Goal: Task Accomplishment & Management: Complete application form

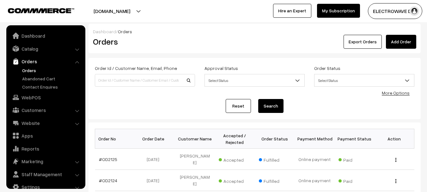
click at [149, 82] on input at bounding box center [145, 80] width 100 height 13
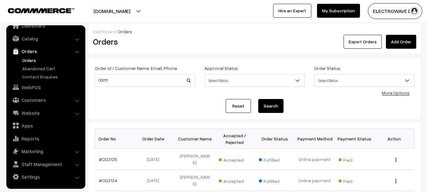
type input "OD2111"
click at [258, 99] on button "Search" at bounding box center [270, 106] width 25 height 14
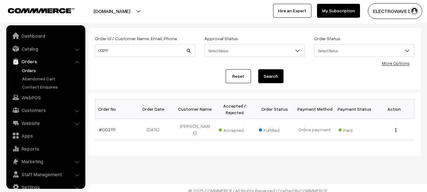
scroll to position [10, 0]
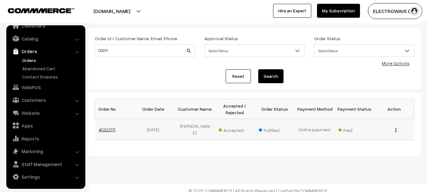
click at [103, 129] on link "#OD2111" at bounding box center [107, 129] width 16 height 5
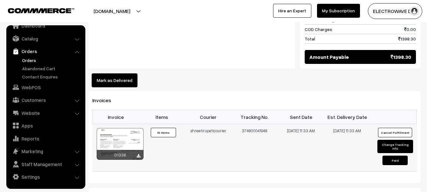
scroll to position [379, 0]
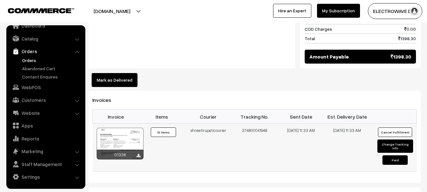
copy tr "shreetirupaticourier 374800041948"
drag, startPoint x: 190, startPoint y: 116, endPoint x: 272, endPoint y: 115, distance: 81.2
click at [272, 124] on tr "01336 Invoice #01336 ×" at bounding box center [255, 148] width 324 height 48
drag, startPoint x: 127, startPoint y: 11, endPoint x: 125, endPoint y: 22, distance: 10.9
click at [127, 13] on button "[DOMAIN_NAME]" at bounding box center [111, 11] width 81 height 16
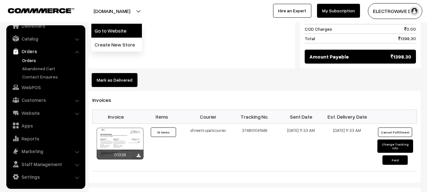
click at [124, 33] on link "Go to Website" at bounding box center [116, 31] width 51 height 14
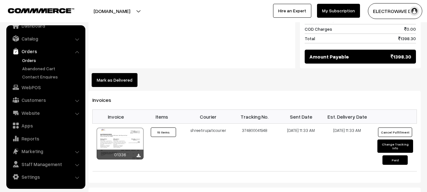
click at [29, 60] on link "Orders" at bounding box center [52, 60] width 63 height 7
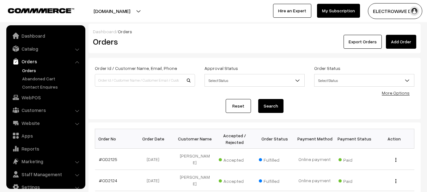
scroll to position [10, 0]
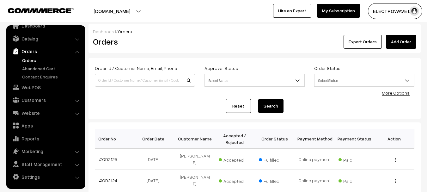
click at [31, 59] on link "Orders" at bounding box center [52, 60] width 63 height 7
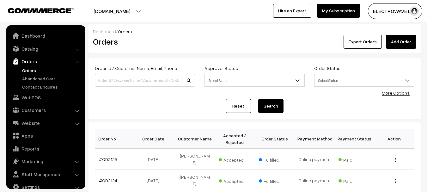
scroll to position [10, 0]
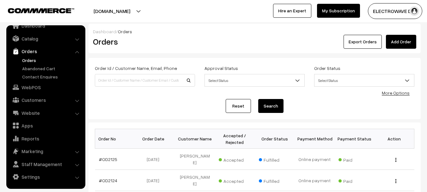
click at [32, 59] on link "Orders" at bounding box center [52, 60] width 63 height 7
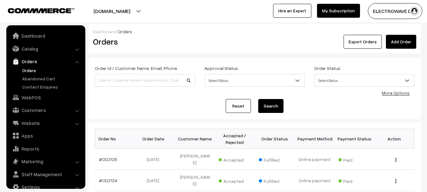
click at [131, 10] on button "[DOMAIN_NAME]" at bounding box center [111, 11] width 81 height 16
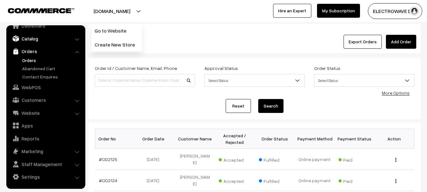
click at [37, 37] on link "Catalog" at bounding box center [45, 38] width 75 height 11
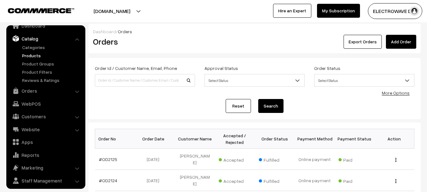
click at [32, 55] on link "Products" at bounding box center [52, 55] width 63 height 7
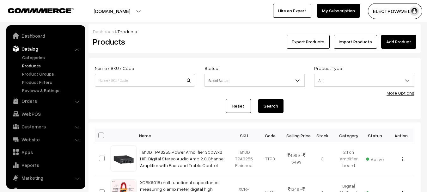
scroll to position [18, 0]
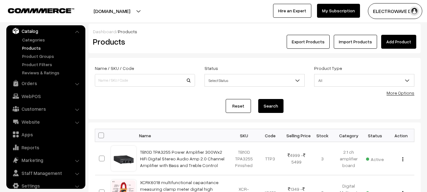
click at [400, 43] on link "Add Product" at bounding box center [398, 42] width 35 height 14
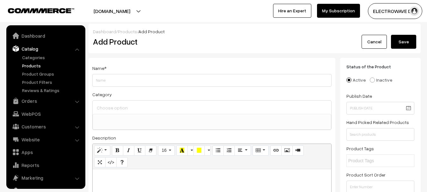
select select
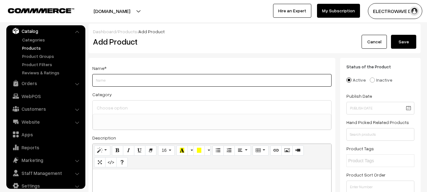
click at [163, 82] on input "Weight" at bounding box center [211, 80] width 239 height 13
paste input "24v 220v 2000w modify sine wave solar power invert"
click at [96, 79] on input "24v 220v 2000w modify sine wave solar power invert" at bounding box center [211, 80] width 239 height 13
paste input "FA-2000BF"
click at [96, 81] on input "FA-2000BF24v 220v 2000w modify sine wave solar power invert" at bounding box center [211, 80] width 239 height 13
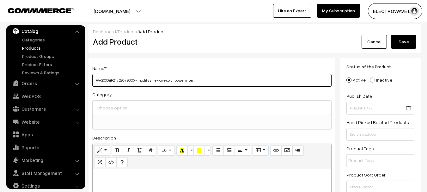
click at [241, 82] on input "FA-2000BF24v 220v 2000w modify sine wave solar power invert" at bounding box center [211, 80] width 239 height 13
click at [114, 80] on input "FA-2000BF24v 220v 2000w modify sine wave solar power invert" at bounding box center [211, 80] width 239 height 13
click at [228, 81] on input "FA-2000BF 24v 220v 2000w modify sine wave solar power invert" at bounding box center [211, 80] width 239 height 13
type input "FA-2000BF 24v 220v 2000w modify sine wave solar power invert FA2000BF"
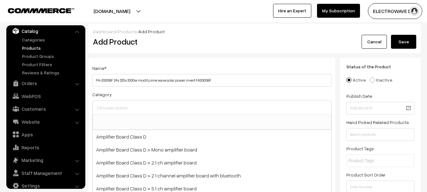
click at [149, 107] on input at bounding box center [212, 107] width 234 height 9
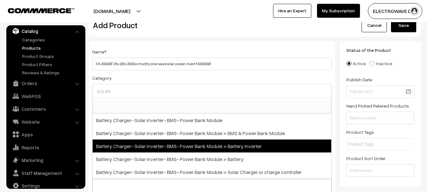
scroll to position [32, 0]
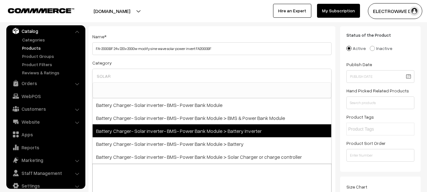
type input "SOLAR"
click at [268, 133] on span "Battery Charger- Solar inverter- BMS- Power Bank Module > Battery Inverter" at bounding box center [212, 130] width 239 height 13
select select "41"
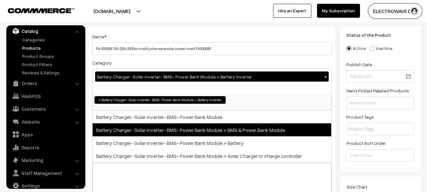
scroll to position [204, 0]
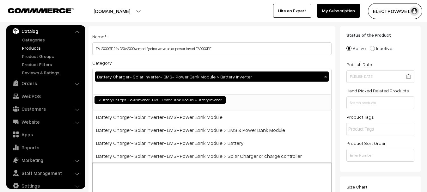
click at [160, 171] on div at bounding box center [212, 189] width 239 height 79
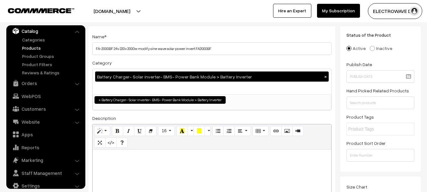
paste div
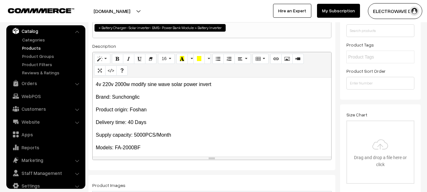
scroll to position [95, 0]
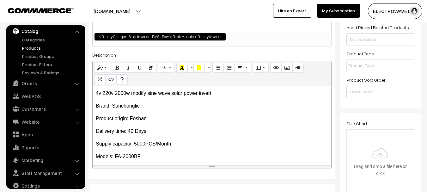
click at [99, 93] on p "4v 220v 2000w modify sine wave solar power invert" at bounding box center [212, 93] width 232 height 8
click at [95, 95] on div "4v 220v 2000w modify sine wave solar power invert Brand: Sunchonglic Product …" at bounding box center [212, 125] width 239 height 79
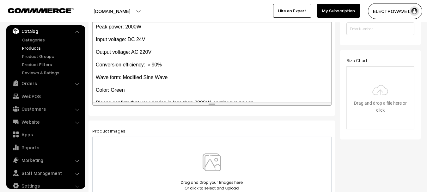
scroll to position [130, 0]
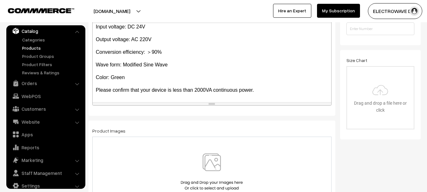
click at [270, 84] on div "2 4v 220v 2000w modify sine wave solar power invert Brand: Sunchonglic Produc…" at bounding box center [212, 62] width 239 height 79
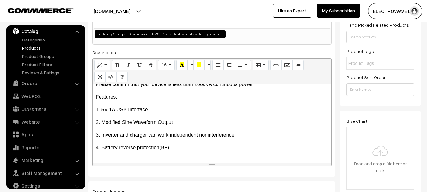
scroll to position [95, 0]
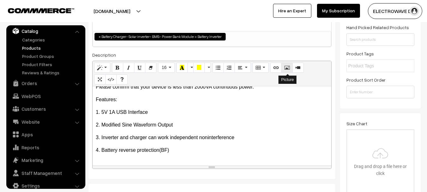
click at [284, 68] on button "Picture" at bounding box center [286, 68] width 11 height 10
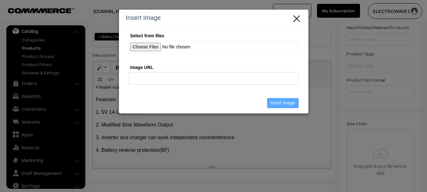
click at [155, 48] on input "Select from files" at bounding box center [214, 46] width 170 height 13
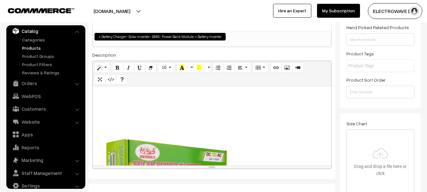
scroll to position [433, 2]
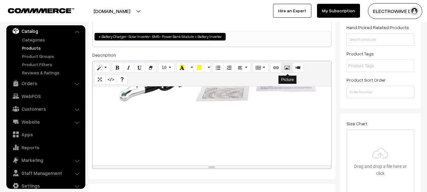
click at [288, 70] on icon "Picture" at bounding box center [287, 67] width 4 height 5
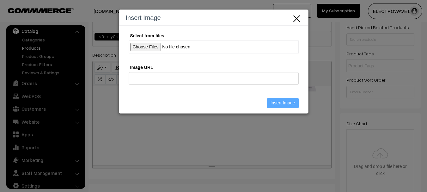
click at [141, 43] on input "Select from files" at bounding box center [214, 46] width 170 height 13
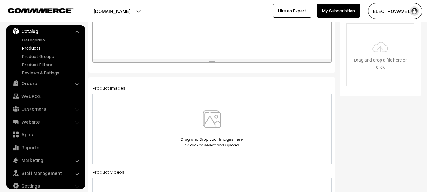
scroll to position [221, 0]
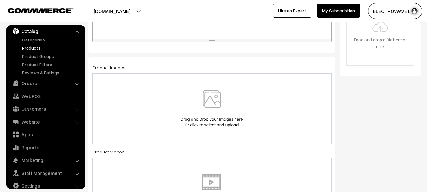
click at [209, 94] on img at bounding box center [211, 108] width 65 height 37
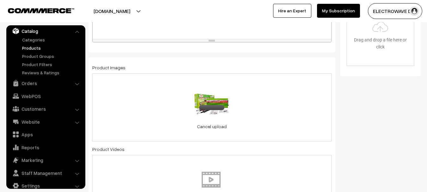
click at [270, 95] on div "0.4 MB 3652-202307241331348760.jpg Check Error Cancel upload" at bounding box center [211, 107] width 239 height 68
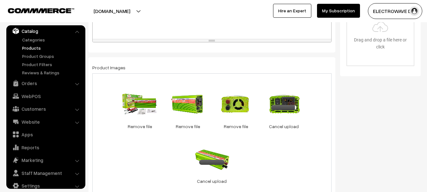
click at [274, 154] on div "0.4 MB 3652-202307241331348760.jpg Check Error Remove file 0.3 MB 3652-20230724…" at bounding box center [211, 134] width 239 height 123
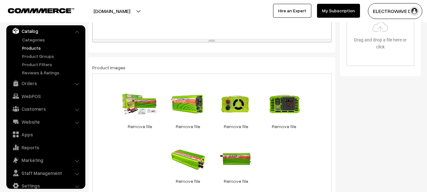
click at [297, 150] on div "0.4 MB 3652-202307241331348760.jpg Check Error Remove file 0.3 MB 3652-20230724…" at bounding box center [211, 134] width 239 height 123
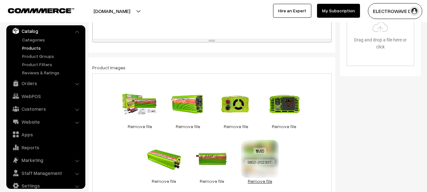
click at [266, 180] on link "Remove file" at bounding box center [260, 181] width 38 height 7
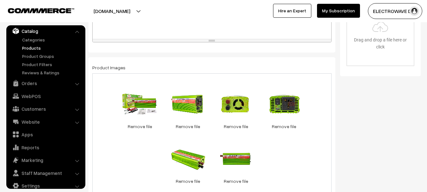
click at [271, 159] on div "0.4 MB 3652-202307241331348760.jpg Check Error Remove file 0.3 MB 3652-20230724…" at bounding box center [211, 134] width 239 height 123
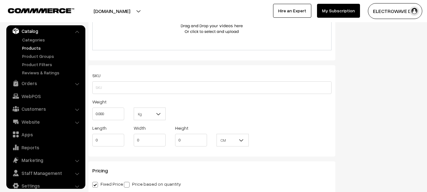
scroll to position [411, 0]
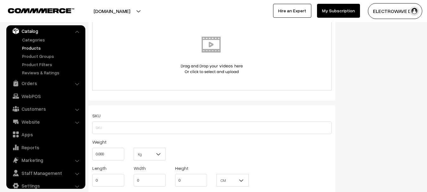
click at [132, 135] on div "SKU Weight 0.000 Kg Kg Length 0 Width 0 Height 0 CM" at bounding box center [212, 150] width 247 height 91
click at [168, 129] on input "text" at bounding box center [211, 127] width 239 height 13
paste input "Models: FA-2000BF"
type input "Models: FA-2000BF DC 24V TO 220V AC"
type input "2"
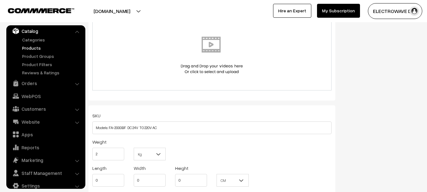
scroll to position [443, 0]
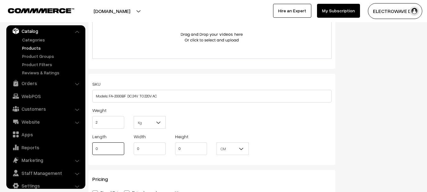
drag, startPoint x: 102, startPoint y: 147, endPoint x: 88, endPoint y: 148, distance: 13.7
click at [88, 148] on div "Length 0" at bounding box center [108, 145] width 41 height 26
drag, startPoint x: 100, startPoint y: 150, endPoint x: 91, endPoint y: 153, distance: 10.0
click at [91, 153] on div "Length 0" at bounding box center [108, 145] width 41 height 26
type input "28"
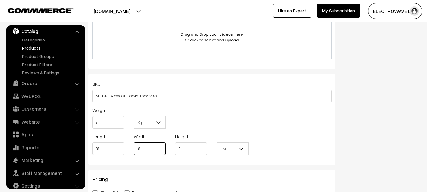
type input "18"
type input "8"
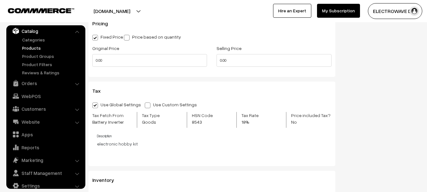
scroll to position [601, 0]
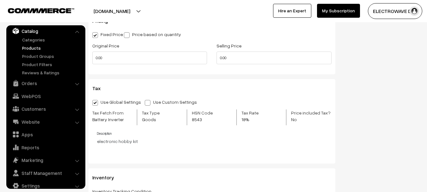
click at [129, 36] on span at bounding box center [127, 35] width 6 height 6
click at [128, 36] on input "Price based on quantity" at bounding box center [126, 34] width 4 height 4
radio input "true"
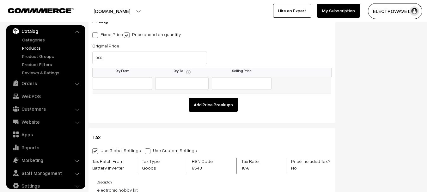
click at [112, 87] on input "text" at bounding box center [123, 83] width 60 height 13
type input "1"
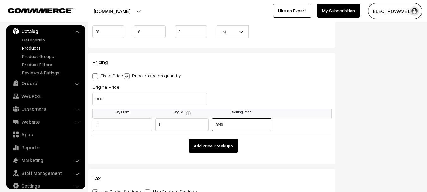
scroll to position [569, 0]
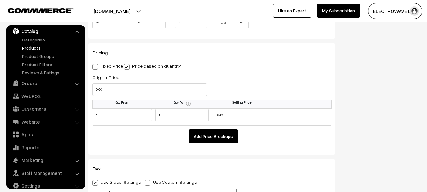
type input "3849"
click at [211, 139] on button "Add Price Breakups" at bounding box center [213, 136] width 49 height 14
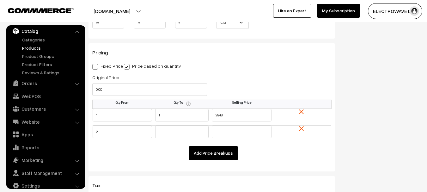
type input "2"
type input "3749"
click at [214, 150] on button "Add Price Breakups" at bounding box center [213, 153] width 49 height 14
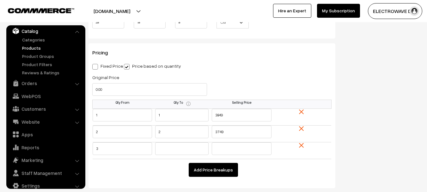
type input "3"
type input "5"
type input "3499"
click at [220, 168] on button "Add Price Breakups" at bounding box center [213, 170] width 49 height 14
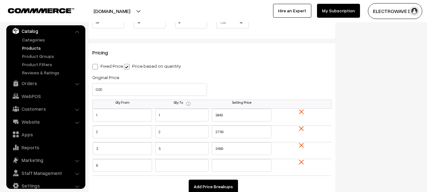
type input "6"
type input "3"
type input "3349"
click at [190, 167] on input "text" at bounding box center [181, 165] width 53 height 13
type input "10"
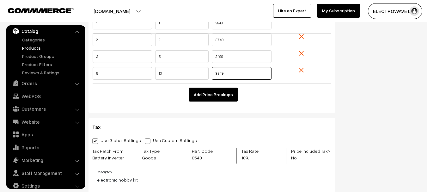
scroll to position [664, 0]
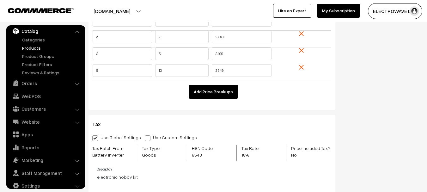
click at [203, 87] on button "Add Price Breakups" at bounding box center [213, 92] width 49 height 14
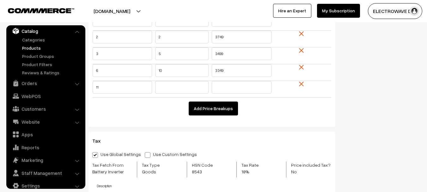
type input "11"
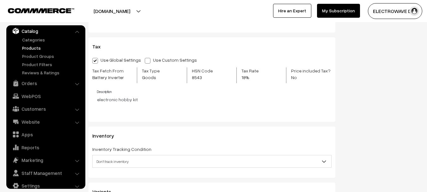
scroll to position [759, 0]
type input "3249"
click at [145, 59] on span at bounding box center [148, 60] width 6 height 6
click at [145, 59] on input "Use Custom Settings" at bounding box center [147, 59] width 4 height 4
radio input "true"
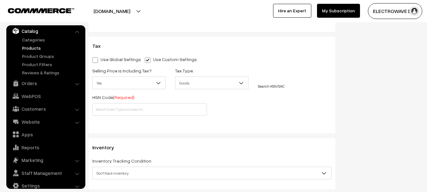
click at [132, 86] on span "Yes" at bounding box center [129, 82] width 73 height 11
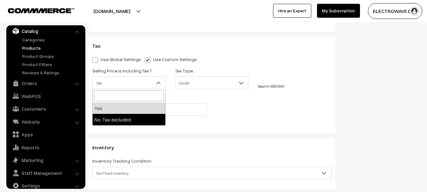
select select "2"
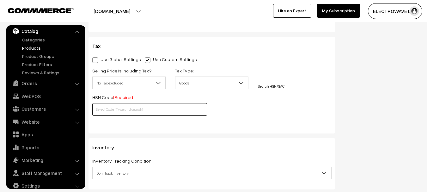
click at [127, 110] on input "text" at bounding box center [149, 109] width 115 height 13
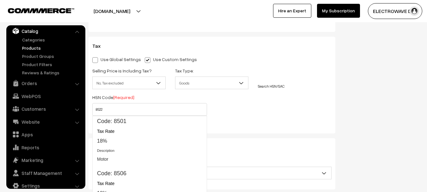
click at [203, 103] on div "HSN Code [Required] 8522" at bounding box center [150, 104] width 124 height 22
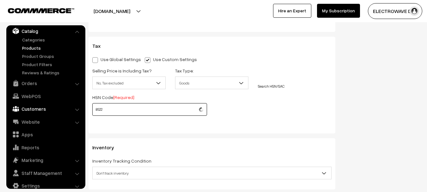
drag, startPoint x: 136, startPoint y: 108, endPoint x: 79, endPoint y: 111, distance: 56.3
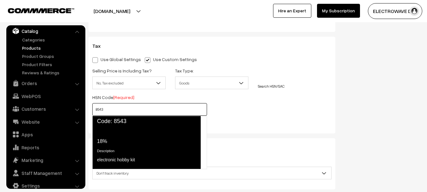
click at [118, 137] on div "Tax Rate 18%" at bounding box center [146, 136] width 98 height 17
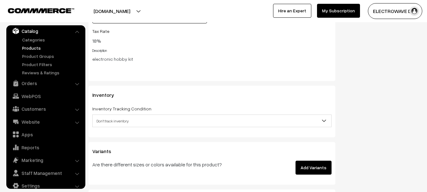
scroll to position [853, 0]
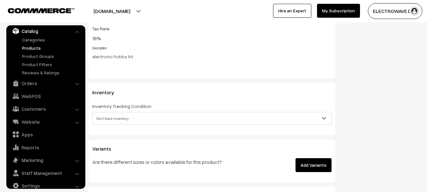
type input "8543"
click at [127, 121] on span "Don't track inventory" at bounding box center [212, 118] width 239 height 11
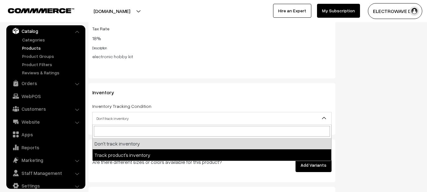
select select "2"
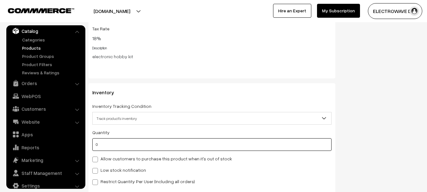
drag, startPoint x: 115, startPoint y: 146, endPoint x: 93, endPoint y: 146, distance: 22.4
click at [93, 146] on input "0" at bounding box center [211, 144] width 239 height 13
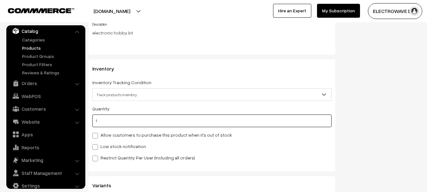
scroll to position [917, 0]
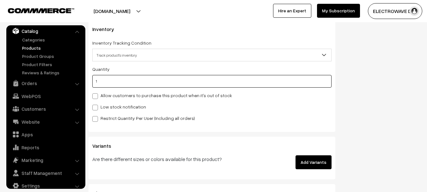
type input "1"
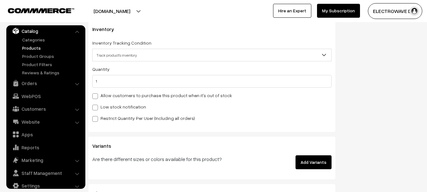
click at [123, 107] on label "Low stock notification" at bounding box center [119, 106] width 54 height 7
click at [96, 107] on input "Low stock notification" at bounding box center [94, 106] width 4 height 4
checkbox input "true"
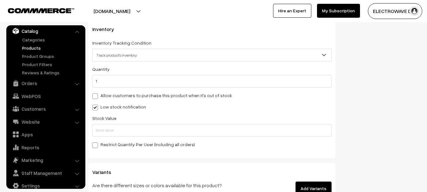
click at [115, 122] on div "Stock Value" at bounding box center [211, 125] width 239 height 22
click at [115, 126] on input "text" at bounding box center [211, 130] width 239 height 13
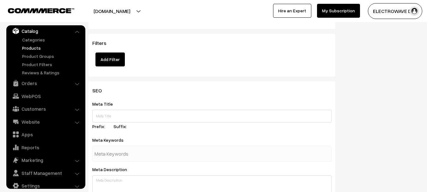
scroll to position [1106, 0]
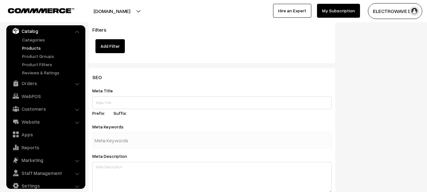
type input "0"
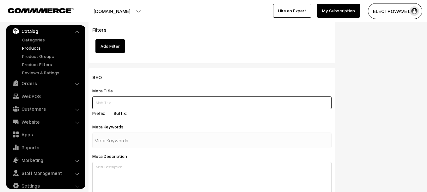
click at [129, 102] on input "text" at bounding box center [211, 102] width 239 height 13
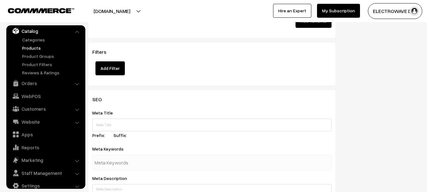
scroll to position [1075, 0]
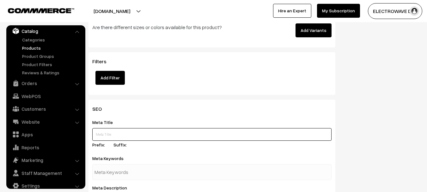
paste input "24v 220v 2000w modify sine wave solar power invert"
paste input "Models: FA-2000BF"
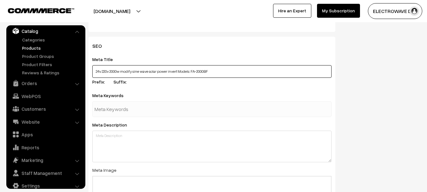
scroll to position [1138, 0]
type input "24v 220v 2000w modify sine wave solar power invert Models: FA-2000BF"
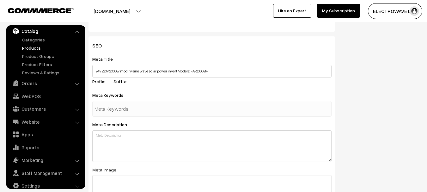
click at [164, 113] on div at bounding box center [211, 109] width 239 height 16
type input "fa2000bf"
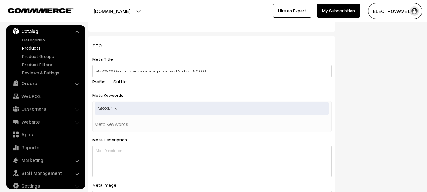
paste input "Models: FA-2000BF"
type input "Models: FA-2000BF"
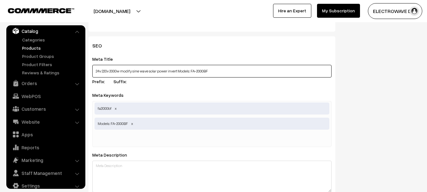
drag, startPoint x: 96, startPoint y: 72, endPoint x: 181, endPoint y: 72, distance: 85.0
click at [181, 72] on input "24v 220v 2000w modify sine wave solar power invert Models: FA-2000BF" at bounding box center [211, 71] width 239 height 13
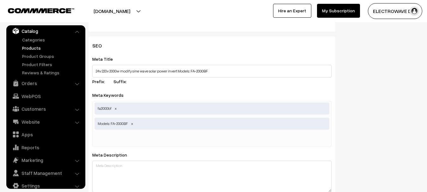
click at [151, 142] on input "text" at bounding box center [128, 139] width 66 height 13
paste input "24v 220v 2000w modify sine wave solar power invert"
type input "24v 220v 2000w modify sine wave solar power invert"
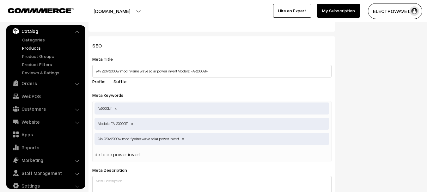
type input "dc to ac power invert"
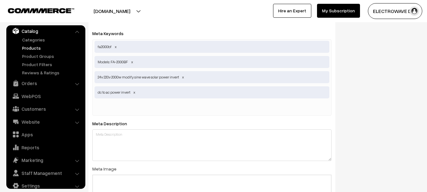
scroll to position [1201, 0]
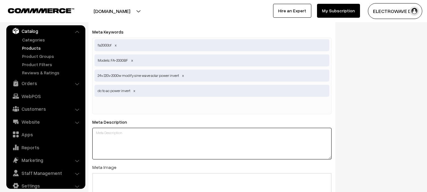
click at [168, 139] on textarea at bounding box center [211, 144] width 239 height 32
paste textarea "24v 220v 2000w modify sine wave solar power invert Brand: Sunchonglic Product o…"
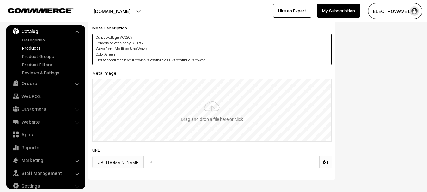
scroll to position [1296, 0]
type textarea "24v 220v 2000w modify sine wave solar power invert Brand: Sunchonglic Product o…"
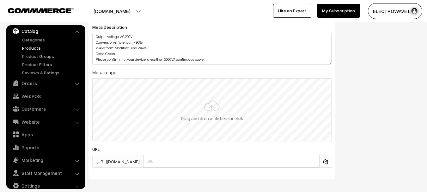
click at [220, 121] on input "file" at bounding box center [212, 110] width 238 height 62
type input "C:\fakepath\3652-202307241331348760.jpg"
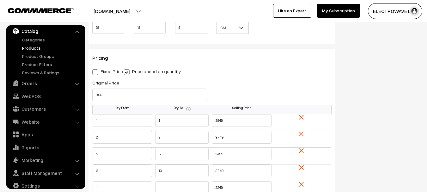
scroll to position [0, 0]
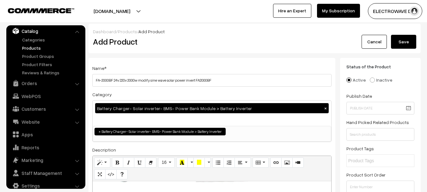
click at [409, 40] on button "Save" at bounding box center [403, 42] width 25 height 14
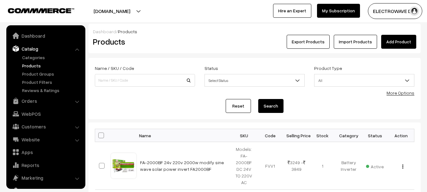
scroll to position [18, 0]
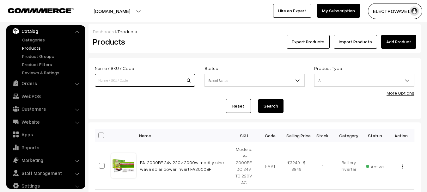
click at [160, 79] on input at bounding box center [145, 80] width 100 height 13
type input "FA"
click at [258, 99] on button "Search" at bounding box center [270, 106] width 25 height 14
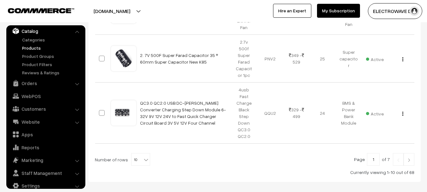
scroll to position [472, 0]
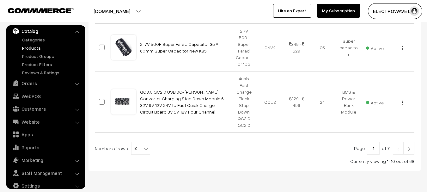
click at [412, 142] on link at bounding box center [409, 148] width 11 height 13
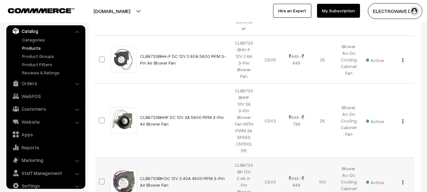
scroll to position [520, 0]
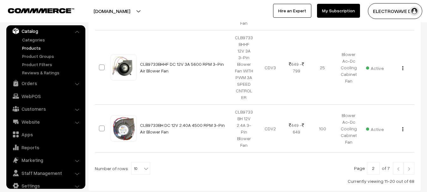
click at [413, 162] on link at bounding box center [409, 168] width 11 height 13
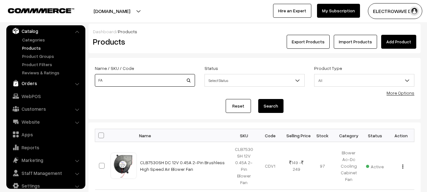
drag, startPoint x: 117, startPoint y: 84, endPoint x: 81, endPoint y: 82, distance: 36.4
type input "2000W"
click at [258, 99] on button "Search" at bounding box center [270, 106] width 25 height 14
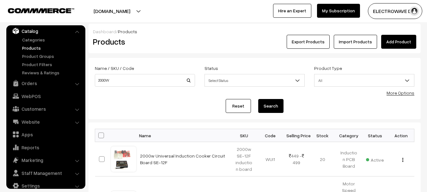
click at [31, 49] on link "Products" at bounding box center [52, 48] width 63 height 7
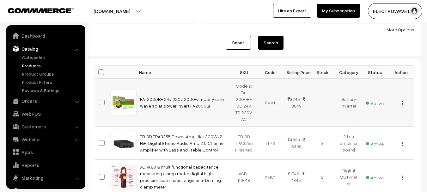
scroll to position [18, 0]
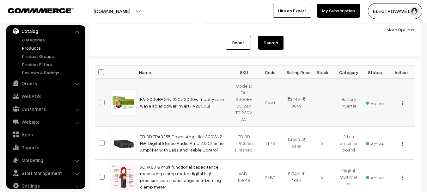
click at [402, 103] on img "button" at bounding box center [402, 103] width 1 height 4
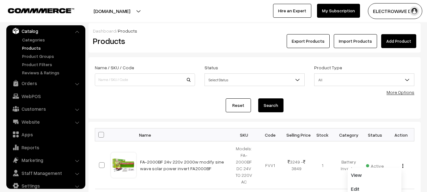
scroll to position [0, 0]
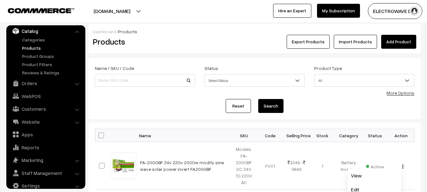
click at [410, 40] on link "Add Product" at bounding box center [398, 42] width 35 height 14
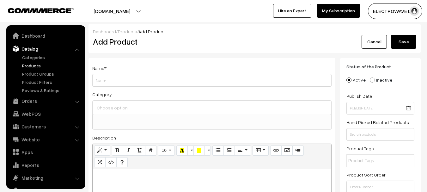
select select
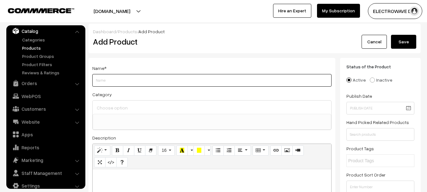
paste input "24v 220v 1000w modify sine wave off grid power invert"
click at [94, 80] on input "24v 220v 1000w modify sine wave off grid power invert" at bounding box center [211, 80] width 239 height 13
paste input "FFA-1000B"
click at [216, 78] on input "FFA-1000B 24v 220v 1000w modify sine wave off grid power invert" at bounding box center [211, 80] width 239 height 13
type input "FFA-1000B 24v 220v 1000w modify sine wave off grid power invert FFA1000B"
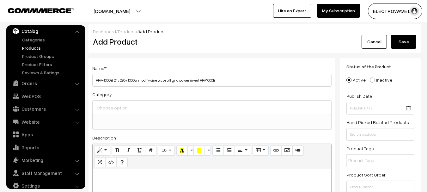
click at [193, 102] on div at bounding box center [212, 107] width 239 height 13
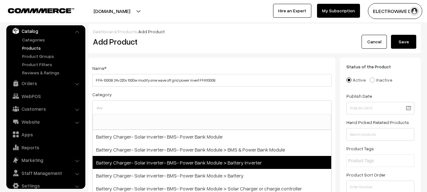
type input "inv"
click at [281, 165] on span "Battery Charger- Solar inverter- BMS- Power Bank Module > Battery Inverter" at bounding box center [212, 162] width 239 height 13
select select "41"
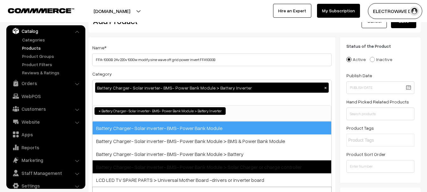
scroll to position [32, 0]
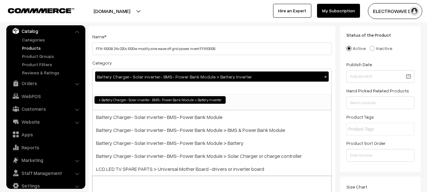
click at [299, 65] on div "Category Battery Charger- Solar inverter- BMS- Power Bank Module > Battery Inve…" at bounding box center [211, 85] width 239 height 52
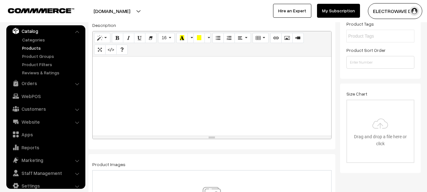
scroll to position [126, 0]
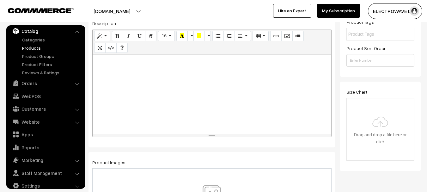
click at [206, 96] on div at bounding box center [212, 94] width 239 height 79
paste div
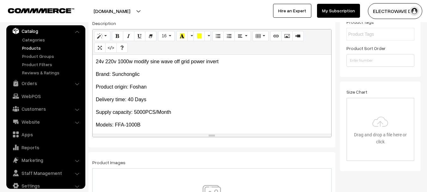
click at [197, 126] on p "Models: FFA-1000B" at bounding box center [212, 125] width 232 height 8
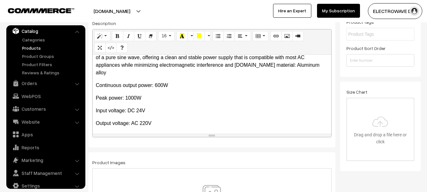
scroll to position [322, 0]
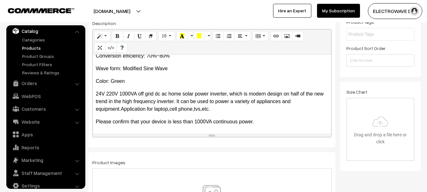
click at [267, 120] on p "Please confirm that your device is less than 1000VA continuous power." at bounding box center [212, 122] width 232 height 8
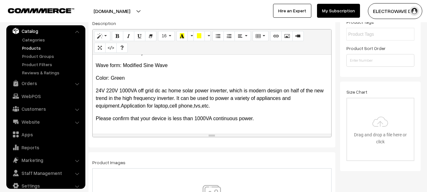
scroll to position [338, 0]
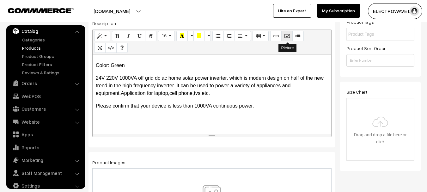
click at [289, 38] on icon "Picture" at bounding box center [287, 35] width 4 height 5
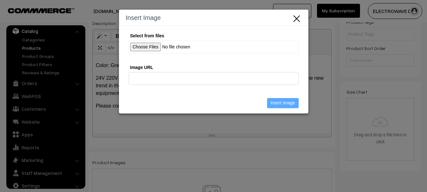
click at [152, 43] on input "Select from files" at bounding box center [214, 46] width 170 height 13
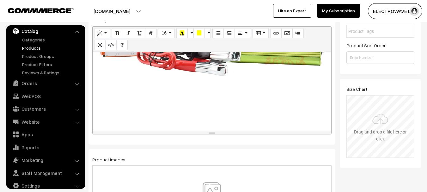
scroll to position [63, 0]
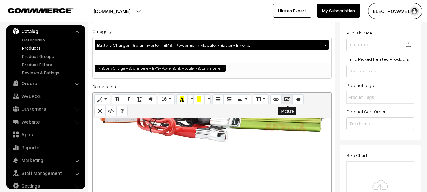
click at [286, 98] on icon "Picture" at bounding box center [287, 98] width 4 height 5
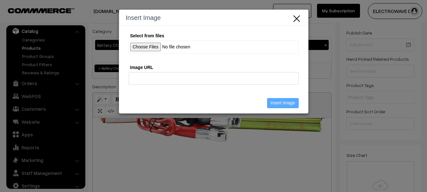
click at [156, 45] on input "Select from files" at bounding box center [214, 46] width 170 height 13
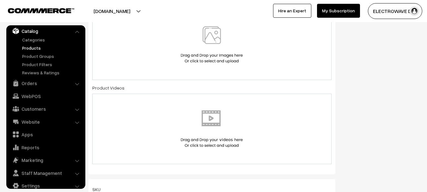
scroll to position [284, 0]
click at [200, 50] on img at bounding box center [211, 45] width 65 height 37
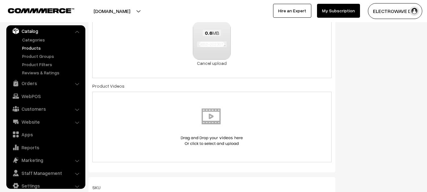
click at [262, 49] on div "0.6 MB 3652-202307241606087738.jpg Check Error Cancel upload" at bounding box center [211, 44] width 239 height 68
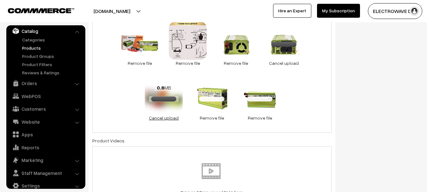
click at [164, 116] on link "Cancel upload" at bounding box center [164, 117] width 38 height 7
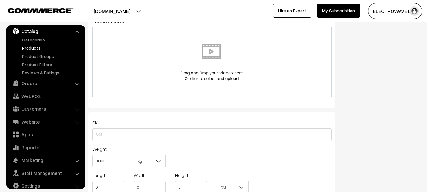
scroll to position [443, 0]
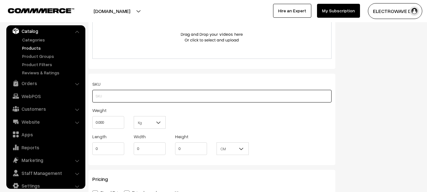
click at [153, 92] on input "text" at bounding box center [211, 96] width 239 height 13
paste input "FFA-1000B"
type input "FFA-1000B 24V TO 220V AC 1000VA"
click at [105, 125] on input "0.000" at bounding box center [108, 122] width 32 height 13
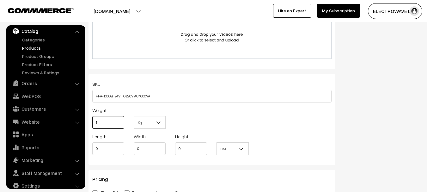
type input "1"
type input "23"
type input "13"
type input "8"
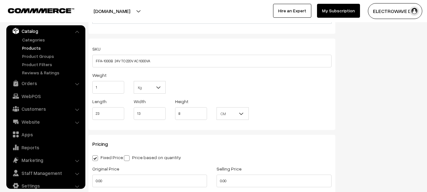
scroll to position [569, 0]
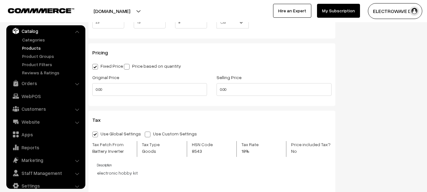
click at [130, 67] on span at bounding box center [127, 67] width 6 height 6
click at [128, 67] on input "Price based on quantity" at bounding box center [126, 66] width 4 height 4
radio input "true"
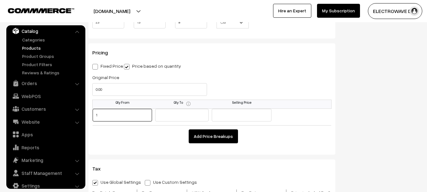
type input "1"
type input "3499"
click at [199, 144] on div "Pricing Fixed Price Price based on quantity Original Price 0.00 Selling Price 0…" at bounding box center [212, 98] width 247 height 111
click at [200, 141] on button "Add Price Breakups" at bounding box center [213, 136] width 49 height 14
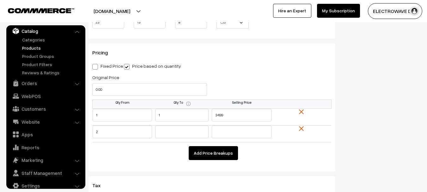
type input "2"
type input "3249"
click at [217, 152] on button "Add Price Breakups" at bounding box center [213, 153] width 49 height 14
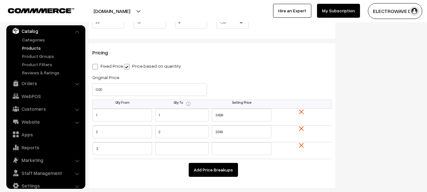
type input "3"
type input "5"
type input "3149"
click at [217, 168] on button "Add Price Breakups" at bounding box center [213, 170] width 49 height 14
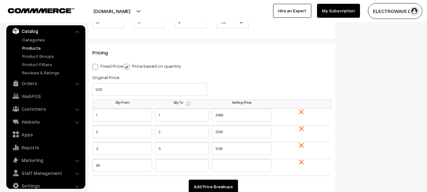
type input "69"
type input "10"
type input "2949"
drag, startPoint x: 100, startPoint y: 167, endPoint x: 75, endPoint y: 168, distance: 24.3
click at [75, 168] on body "Thank you for showing interest. Our team will call you shortly. Close dhruvpro.…" at bounding box center [213, 81] width 427 height 1300
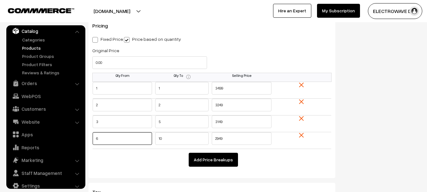
scroll to position [632, 0]
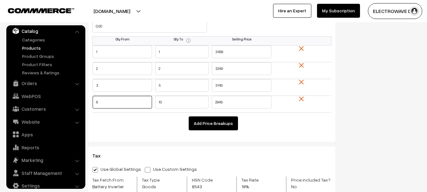
type input "6"
click at [225, 127] on button "Add Price Breakups" at bounding box center [213, 123] width 49 height 14
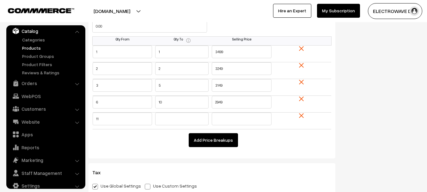
type input "11"
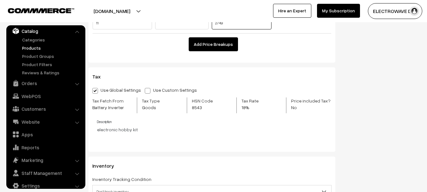
scroll to position [727, 0]
type input "2749"
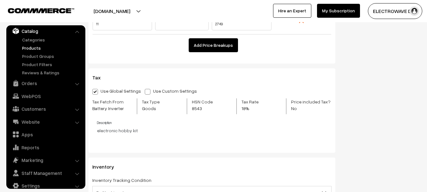
drag, startPoint x: 143, startPoint y: 89, endPoint x: 141, endPoint y: 94, distance: 5.8
click at [145, 89] on label "Use Custom Settings" at bounding box center [172, 91] width 55 height 7
click at [145, 89] on input "Use Custom Settings" at bounding box center [147, 91] width 4 height 4
radio input "true"
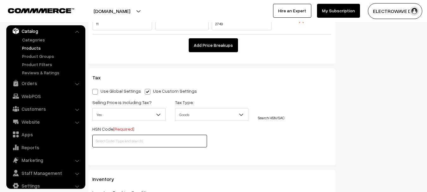
click at [129, 143] on input "text" at bounding box center [149, 141] width 115 height 13
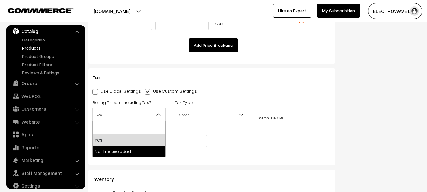
select select "2"
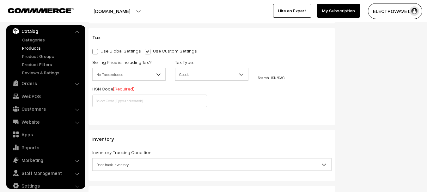
scroll to position [759, 0]
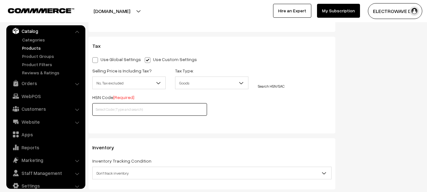
click at [135, 107] on input "text" at bounding box center [149, 109] width 115 height 13
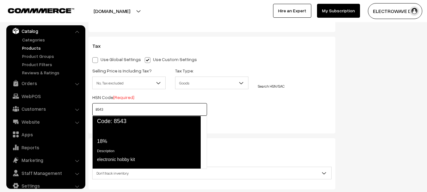
click at [132, 131] on div "Tax Rate 18%" at bounding box center [146, 136] width 98 height 17
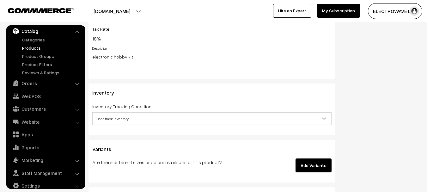
scroll to position [853, 0]
type input "8543"
drag, startPoint x: 130, startPoint y: 116, endPoint x: 129, endPoint y: 124, distance: 7.6
click at [130, 117] on span "Don't track inventory" at bounding box center [212, 118] width 239 height 11
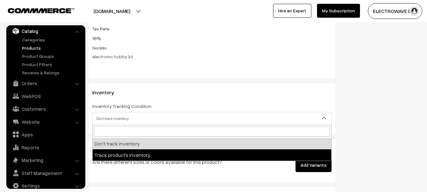
select select "2"
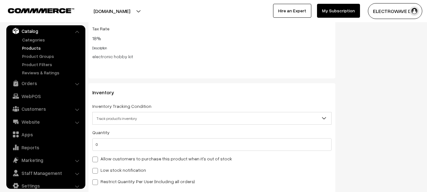
scroll to position [885, 0]
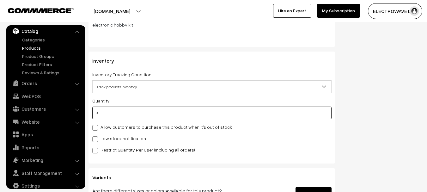
drag, startPoint x: 106, startPoint y: 116, endPoint x: 100, endPoint y: 117, distance: 6.2
click at [100, 117] on input "0" at bounding box center [211, 113] width 239 height 13
drag, startPoint x: 117, startPoint y: 111, endPoint x: 91, endPoint y: 113, distance: 26.3
click at [91, 113] on div "Inventory Inventory Tracking Condition Don't track inventory Track product's in…" at bounding box center [212, 108] width 247 height 112
type input "1"
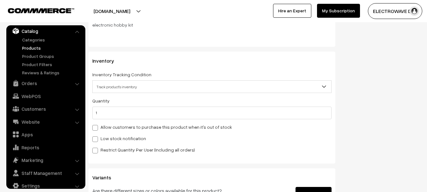
click at [106, 143] on div "Quantity 1 Allow customers to purchase this product when it's out of stock Low …" at bounding box center [211, 125] width 239 height 57
click at [110, 139] on label "Low stock notification" at bounding box center [119, 138] width 54 height 7
click at [96, 139] on input "Low stock notification" at bounding box center [94, 138] width 4 height 4
checkbox input "true"
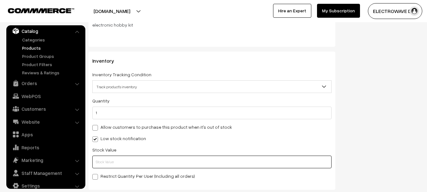
click at [110, 163] on input "text" at bounding box center [211, 162] width 239 height 13
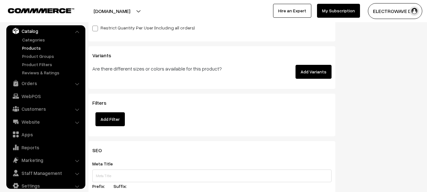
scroll to position [1075, 0]
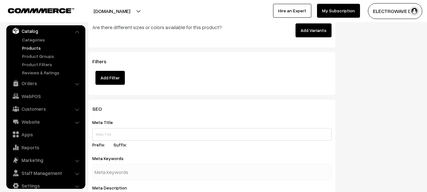
type input "0"
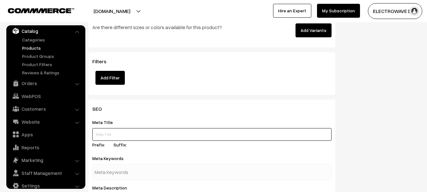
click at [146, 132] on input "text" at bounding box center [211, 134] width 239 height 13
paste input "24v 220v 1000w modify sine wave off grid power invert Brand: Sunchonglic Produc…"
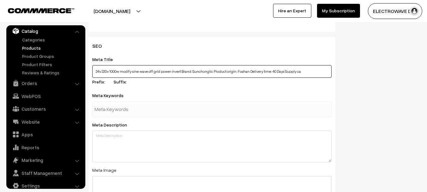
scroll to position [1138, 0]
type input "24v 220v 1000w modify sine wave off grid power invert Brand: Sunchonglic Produc…"
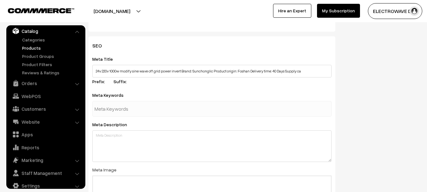
click at [130, 114] on input "text" at bounding box center [128, 108] width 66 height 13
paste input "odels: FFA-1000B"
type input "Models: FFA-1000B"
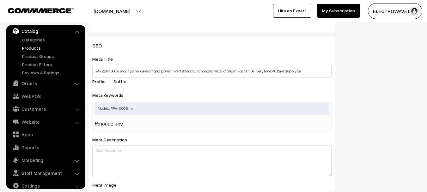
type input "ffa1000b 24v"
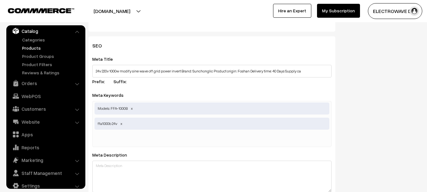
paste input "modify sine wave off grid power invert"
type input "modify sine wave off grid power invert"
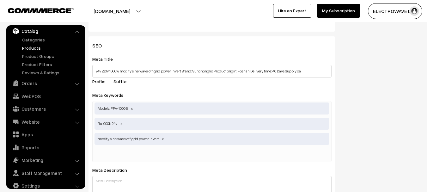
paste input "Sine Wave Power Inverter 5V 1A USB Charging Interface"
type input "Sine Wave Power Inverter 5V 1A USB Charging Interface"
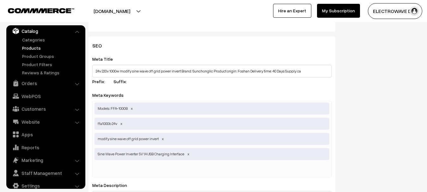
paste input "Peak power: 1000W Input voltage: DC 24V Output voltage: AC 220V"
type input "Peak power: 1000W Input voltage: DC 24V Output voltage: AC 220V"
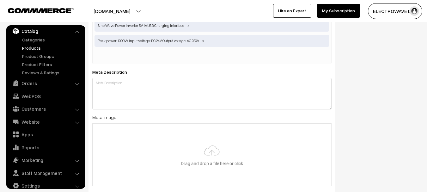
scroll to position [1296, 0]
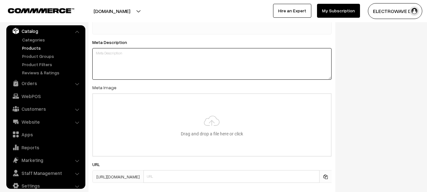
click at [211, 70] on textarea at bounding box center [211, 64] width 239 height 32
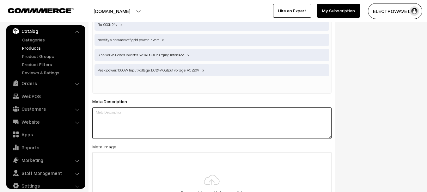
scroll to position [1233, 0]
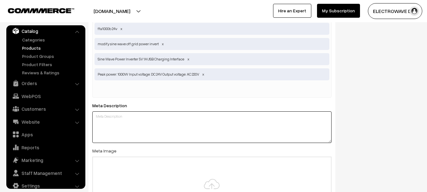
paste textarea "24v 220v 1000w modify sine wave off grid power invert Brand: Sunchonglic Produc…"
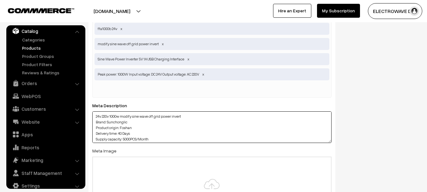
scroll to position [67, 0]
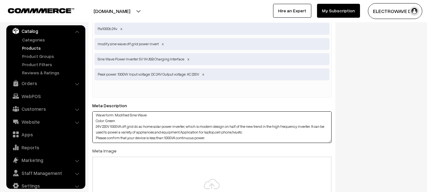
paste textarea "24V Dc To 220V Ac 1000va Modified Sine Wave Power Inverter 5V 1A USB Charging I…"
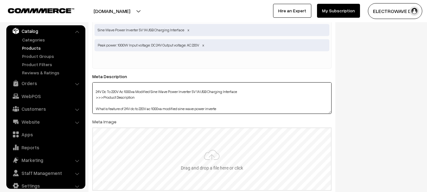
scroll to position [1296, 0]
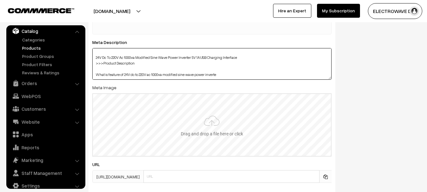
type textarea "24v 220v 1000w modify sine wave off grid power invert Brand: Sunchonglic Produc…"
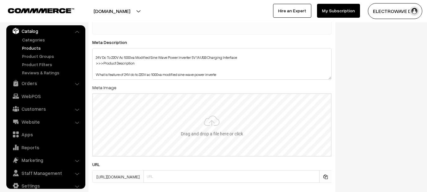
click at [226, 132] on input "file" at bounding box center [212, 125] width 238 height 62
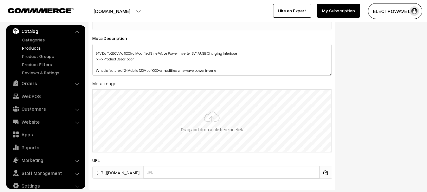
type input "C:\fakepath\3652-202307241606087738.jpg"
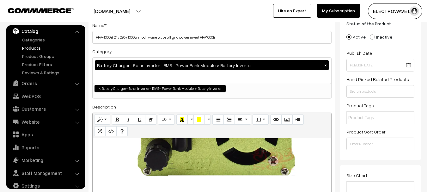
scroll to position [0, 0]
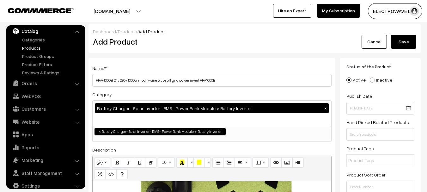
click at [401, 41] on button "Save" at bounding box center [403, 42] width 25 height 14
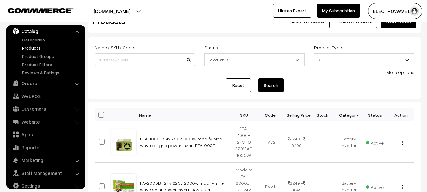
scroll to position [32, 0]
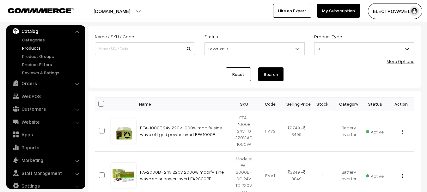
click at [28, 79] on link "Orders" at bounding box center [45, 82] width 75 height 11
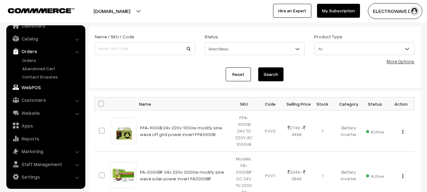
scroll to position [10, 0]
click at [27, 57] on link "Orders" at bounding box center [52, 60] width 63 height 7
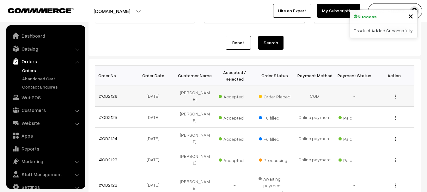
scroll to position [10, 0]
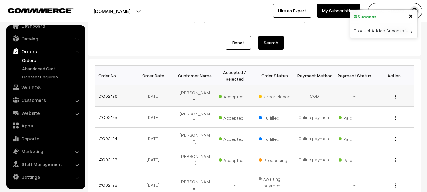
click at [102, 97] on link "#OD2126" at bounding box center [108, 95] width 18 height 5
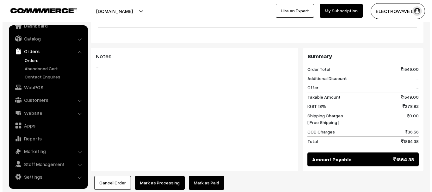
scroll to position [253, 0]
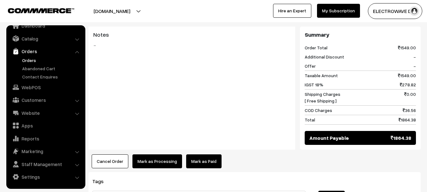
click at [163, 154] on button "Mark as Processing" at bounding box center [157, 161] width 50 height 14
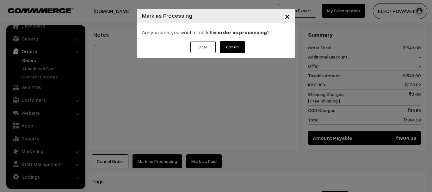
click at [234, 41] on button "Confirm" at bounding box center [232, 47] width 25 height 12
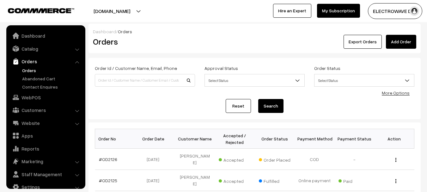
scroll to position [10, 0]
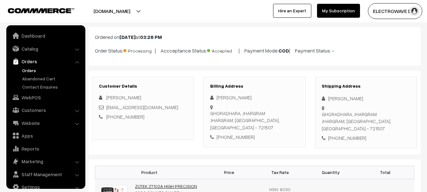
scroll to position [10, 0]
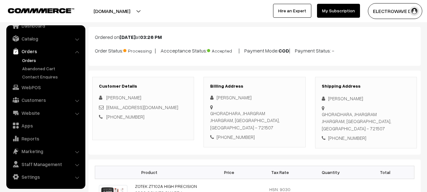
click at [333, 99] on div "[PERSON_NAME]" at bounding box center [366, 98] width 89 height 7
copy div "BRINDABAN"
click at [363, 98] on div "[PERSON_NAME]" at bounding box center [366, 98] width 89 height 7
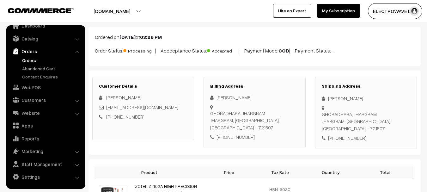
copy div "MANDAL"
copy link "mandalbrinda972@gmail.com"
drag, startPoint x: 176, startPoint y: 107, endPoint x: 107, endPoint y: 108, distance: 68.3
click at [107, 108] on div "mandalbrinda972@gmail.com" at bounding box center [143, 107] width 89 height 7
click at [351, 134] on div "+91 9800121969" at bounding box center [366, 137] width 89 height 7
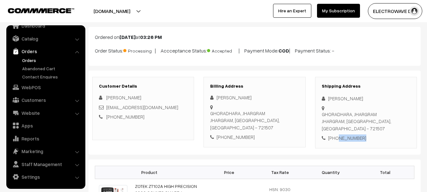
click at [351, 134] on div "+91 9800121969" at bounding box center [366, 137] width 89 height 7
copy div "9800121969"
copy div "BRINDABAN MANDAL GHORADHARA, JHARGRAM"
drag, startPoint x: 328, startPoint y: 97, endPoint x: 391, endPoint y: 108, distance: 63.8
click at [391, 108] on div "Shipping Address BRINDABAN MANDAL GHORADHARA, JHARGRAM JHARGRAM, West Bengal, I…" at bounding box center [366, 112] width 102 height 71
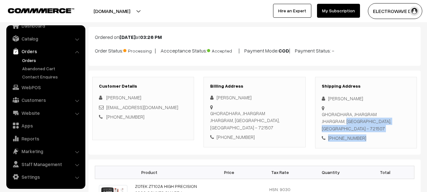
copy div "JHARGRAM, West Bengal, India - 721507 +91 9800121969"
drag, startPoint x: 328, startPoint y: 116, endPoint x: 377, endPoint y: 132, distance: 51.3
click at [377, 132] on div "Shipping Address BRINDABAN MANDAL GHORADHARA, JHARGRAM JHARGRAM, West Bengal, I…" at bounding box center [366, 112] width 102 height 71
click at [399, 114] on div "GHORADHARA, JHARGRAM JHARGRAM, West Bengal, India - 721507" at bounding box center [366, 121] width 89 height 21
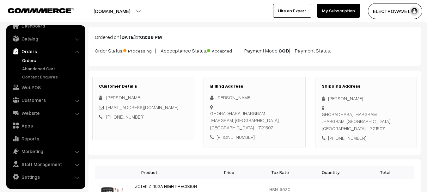
click at [399, 114] on div "GHORADHARA, JHARGRAM JHARGRAM, West Bengal, India - 721507" at bounding box center [366, 121] width 89 height 21
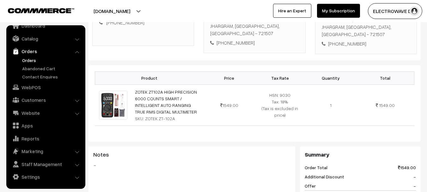
scroll to position [126, 0]
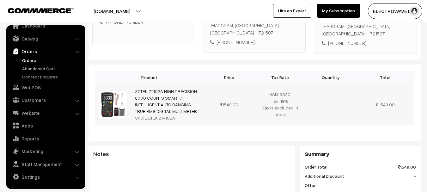
drag, startPoint x: 176, startPoint y: 101, endPoint x: 131, endPoint y: 83, distance: 48.0
click at [131, 84] on td "ZOTEK ZT102A HIGH PRECISION 6000 COUNTS SMART / INTELLIGENT AUTO RANGING TRUE R…" at bounding box center [167, 104] width 73 height 41
copy div "ZOTEK ZT-102A"
drag, startPoint x: 144, startPoint y: 109, endPoint x: 178, endPoint y: 109, distance: 33.5
click at [178, 114] on div "SKU: ZOTEK ZT-102A" at bounding box center [167, 117] width 65 height 7
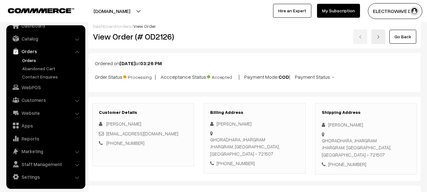
scroll to position [0, 0]
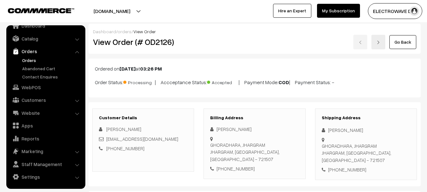
click at [159, 46] on h2 "View Order (# OD2126)" at bounding box center [143, 42] width 101 height 10
copy h2 "OD2126"
click at [30, 62] on link "Orders" at bounding box center [52, 60] width 63 height 7
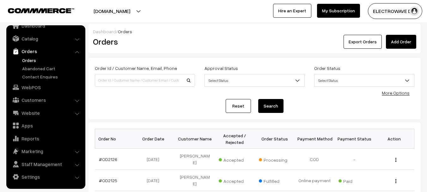
click at [27, 58] on link "Orders" at bounding box center [52, 60] width 63 height 7
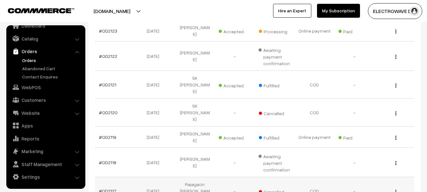
scroll to position [239, 0]
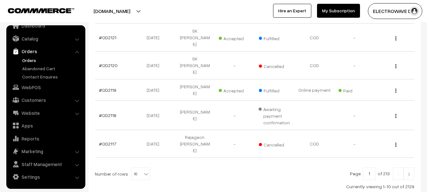
click at [143, 171] on b at bounding box center [146, 174] width 6 height 6
select select "60"
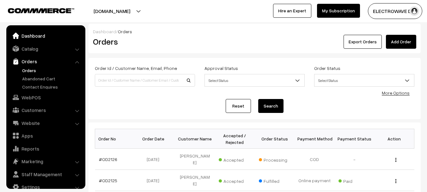
click at [45, 36] on link "Dashboard" at bounding box center [45, 35] width 75 height 11
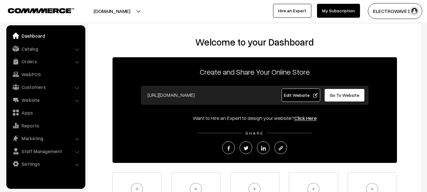
click at [241, 99] on input "[URL][DOMAIN_NAME]" at bounding box center [206, 95] width 125 height 13
click at [226, 101] on div "[URL][DOMAIN_NAME]" at bounding box center [207, 95] width 134 height 13
click at [227, 99] on input "[URL][DOMAIN_NAME]" at bounding box center [206, 95] width 125 height 13
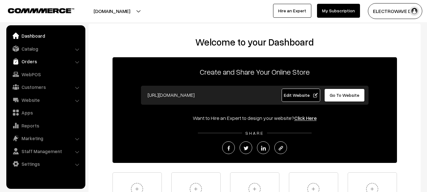
click at [33, 63] on link "Orders" at bounding box center [45, 61] width 75 height 11
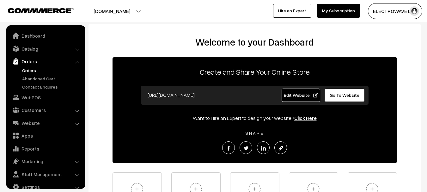
click at [32, 70] on link "Orders" at bounding box center [52, 70] width 63 height 7
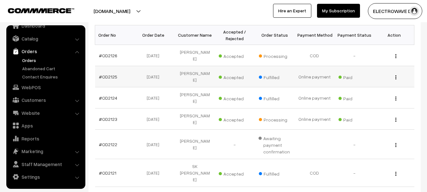
scroll to position [32, 0]
